Goal: Find specific page/section: Find specific page/section

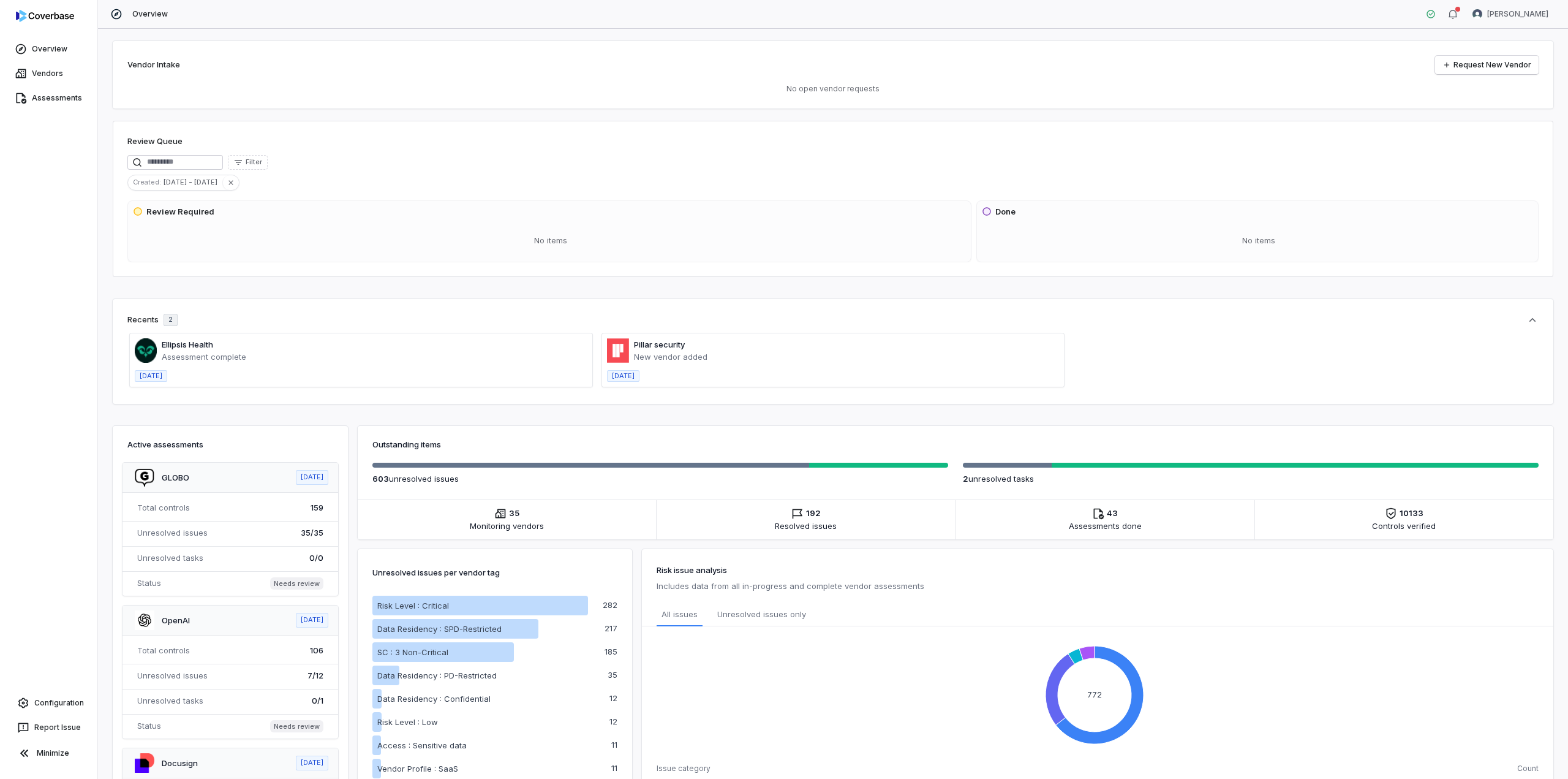
click at [671, 361] on span at bounding box center [833, 360] width 462 height 53
